Goal: Navigation & Orientation: Find specific page/section

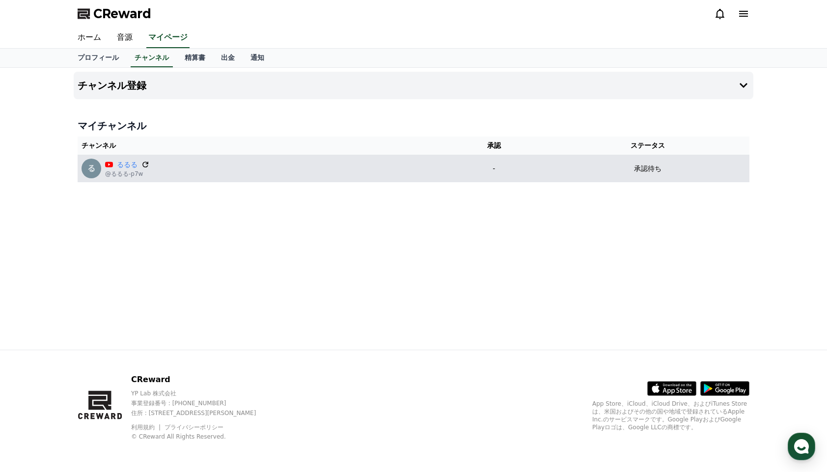
click at [144, 163] on icon at bounding box center [145, 164] width 9 height 9
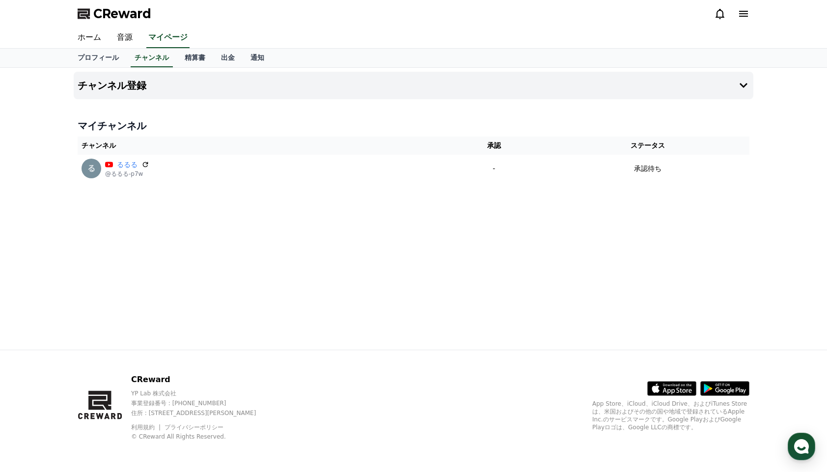
click at [140, 14] on span "CReward" at bounding box center [122, 14] width 58 height 16
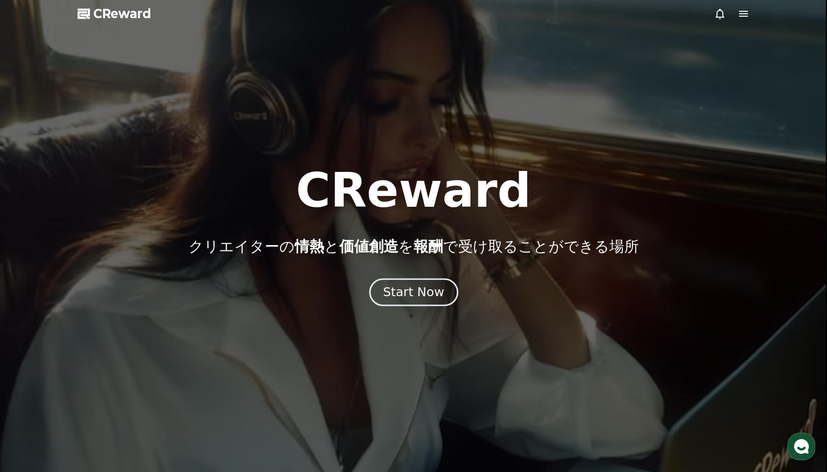
click at [418, 301] on button "Start Now" at bounding box center [413, 292] width 89 height 28
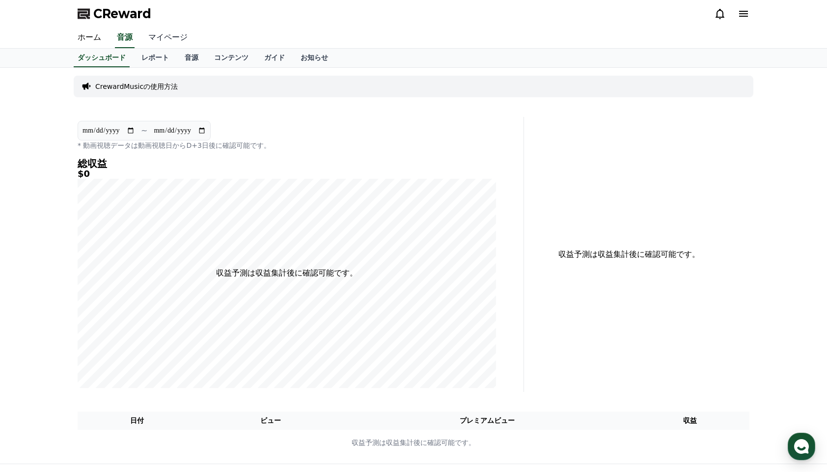
click at [173, 39] on link "マイページ" at bounding box center [167, 38] width 55 height 21
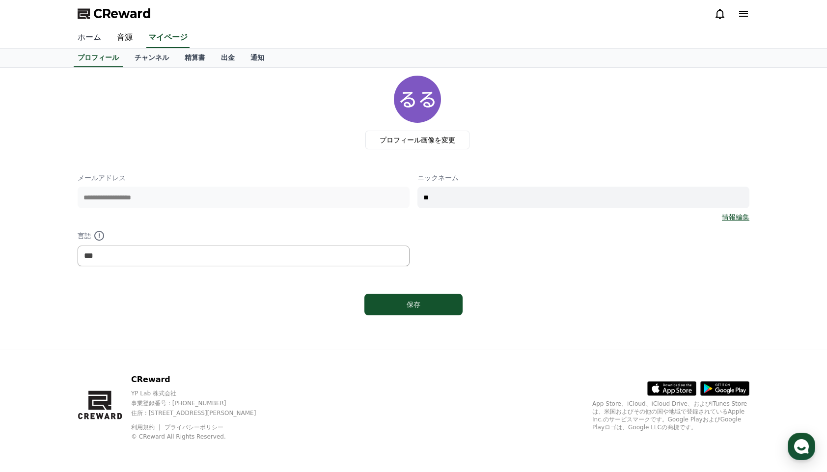
click at [87, 35] on link "ホーム" at bounding box center [89, 38] width 39 height 21
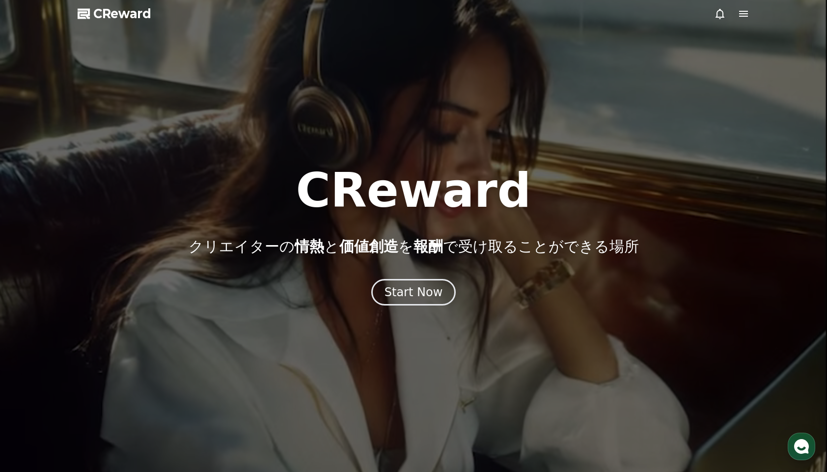
click at [134, 14] on span "CReward" at bounding box center [122, 14] width 58 height 16
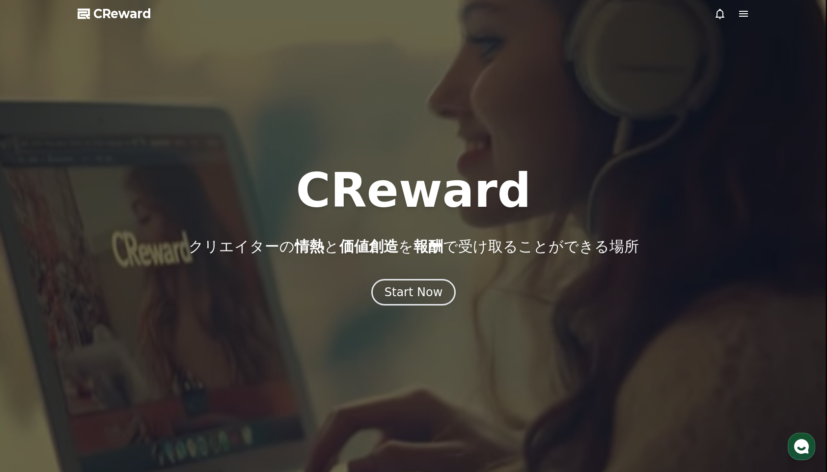
click at [745, 13] on icon at bounding box center [743, 14] width 9 height 6
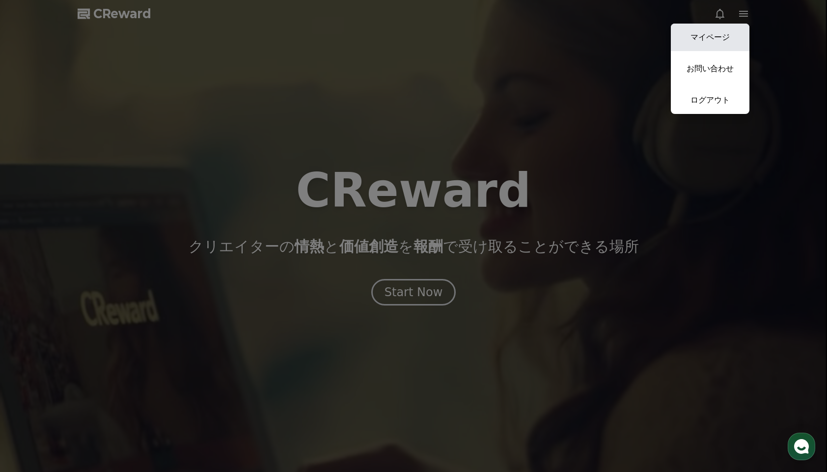
click at [720, 38] on link "マイページ" at bounding box center [710, 38] width 79 height 28
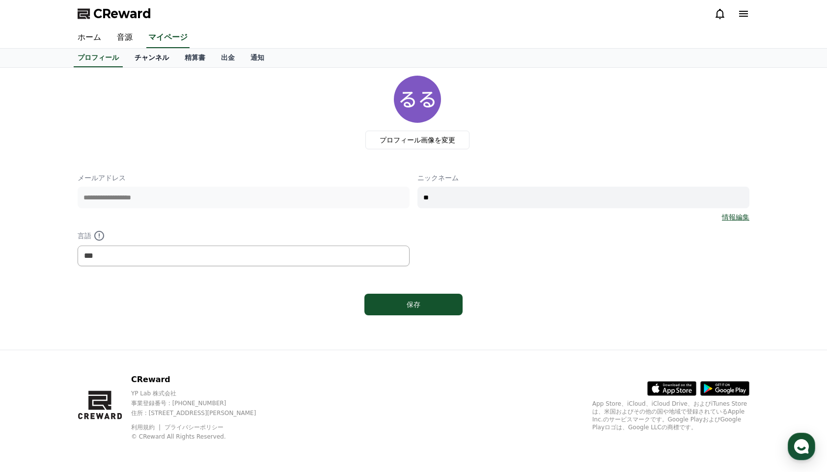
click at [161, 56] on link "チャンネル" at bounding box center [152, 58] width 50 height 19
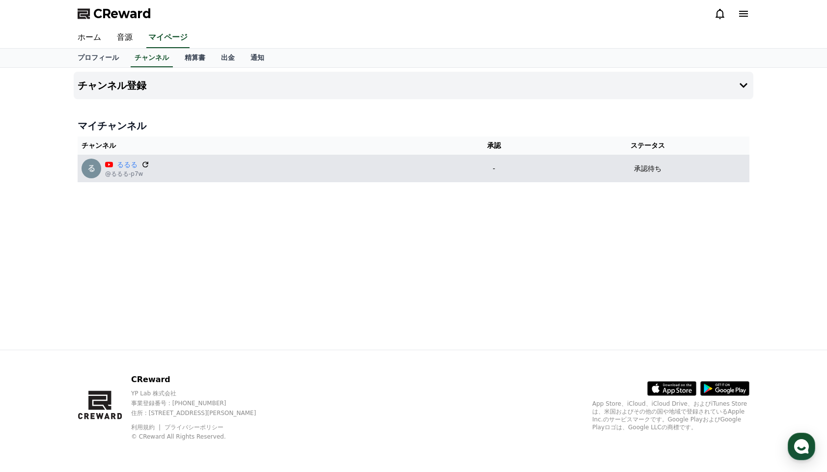
click at [145, 162] on icon at bounding box center [145, 165] width 6 height 6
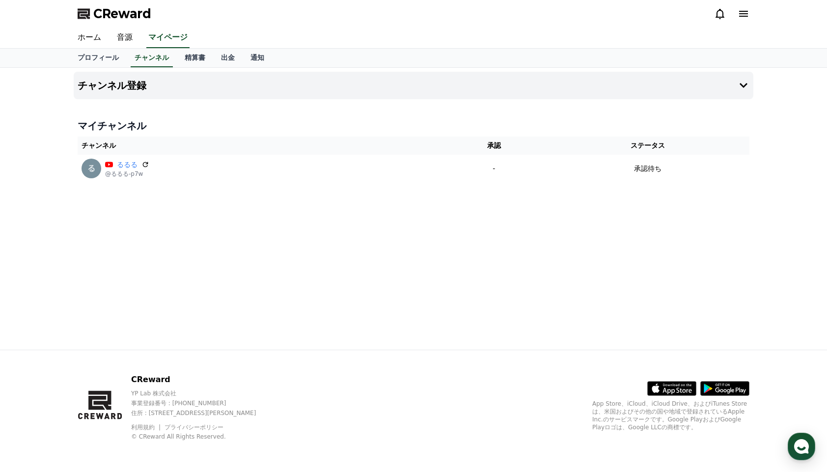
click at [350, 245] on div "チャンネル登録 マイチャンネル チャンネル 承認 ステータス るるる @るるる-p7w - 承認待ち" at bounding box center [414, 209] width 688 height 282
click at [88, 31] on link "ホーム" at bounding box center [89, 38] width 39 height 21
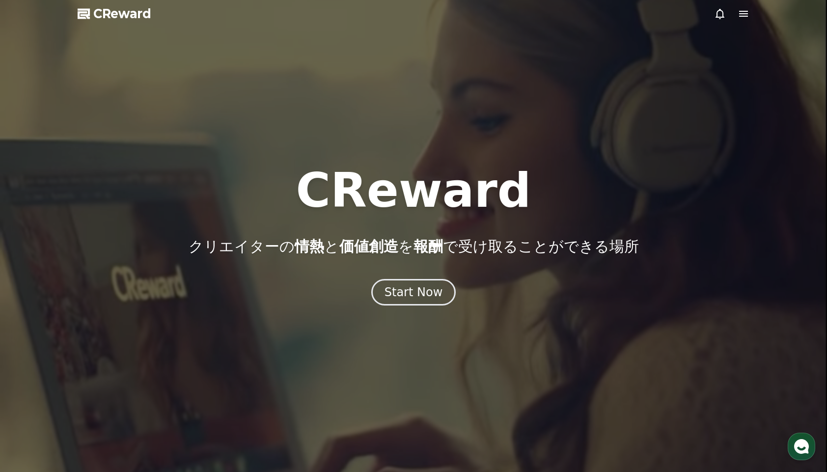
drag, startPoint x: 316, startPoint y: 197, endPoint x: 524, endPoint y: 194, distance: 208.2
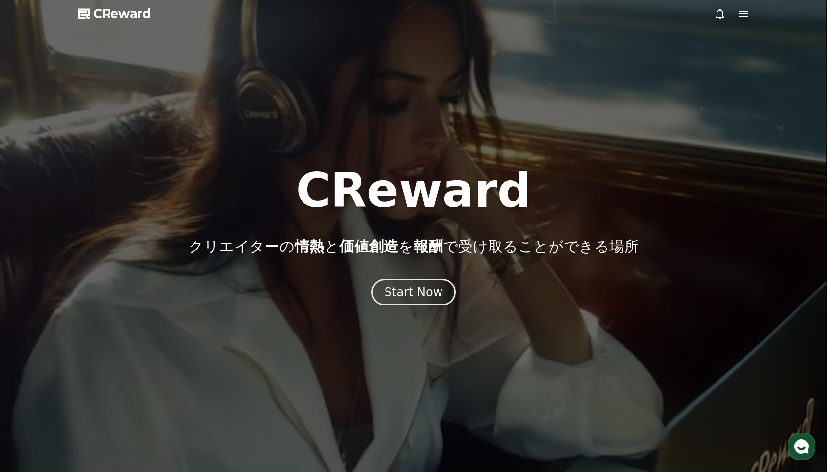
click at [525, 194] on div "CReward クリエイターの 情熱 と 価値創造 を 報酬 で受け取ることができる場所" at bounding box center [413, 211] width 827 height 88
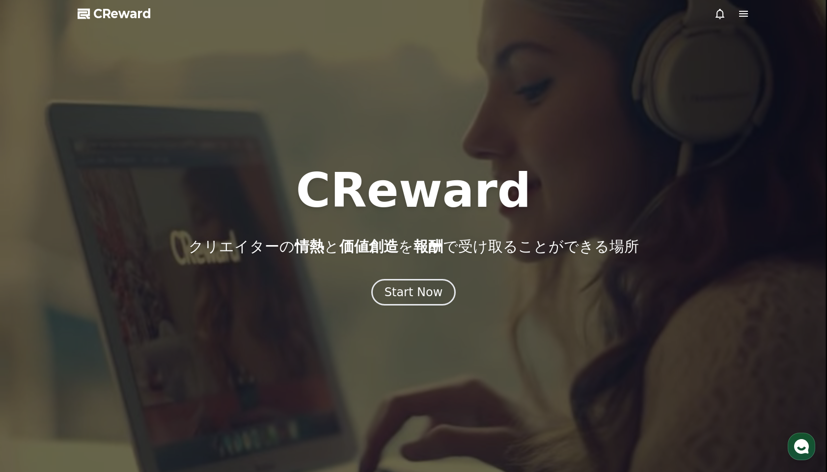
copy h1 "CReward"
